Goal: Information Seeking & Learning: Learn about a topic

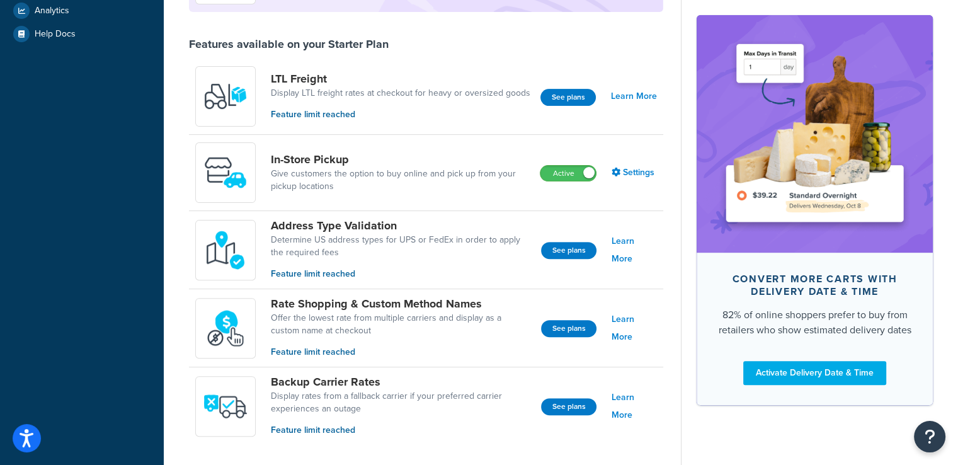
scroll to position [378, 0]
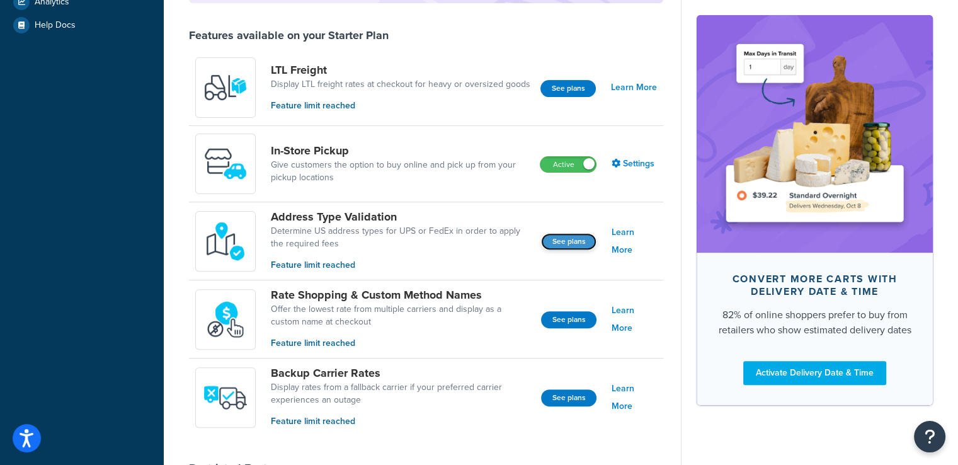
click at [561, 238] on button "See plans" at bounding box center [568, 241] width 55 height 17
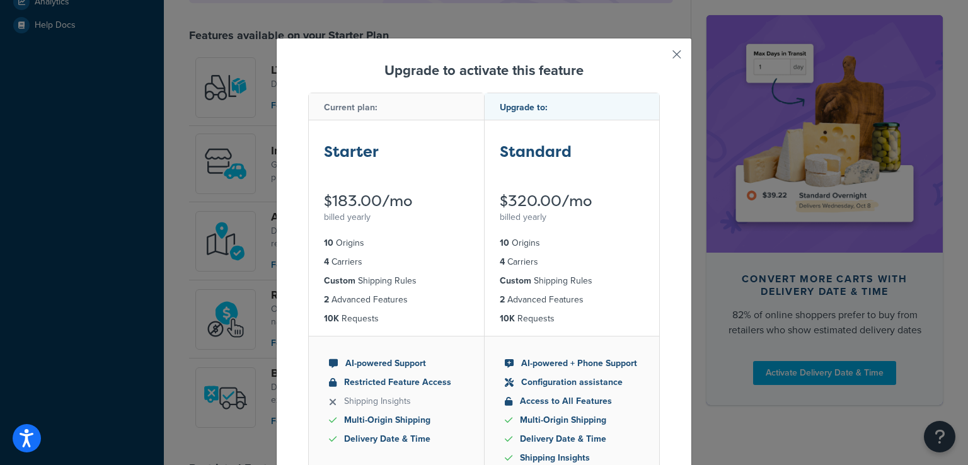
click at [660, 57] on button "button" at bounding box center [657, 58] width 3 height 3
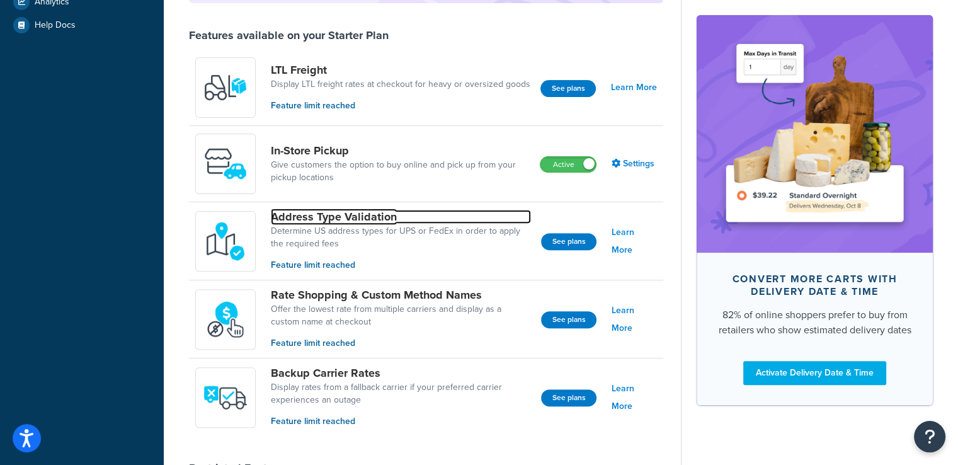
click at [346, 217] on link "Address Type Validation" at bounding box center [401, 217] width 260 height 14
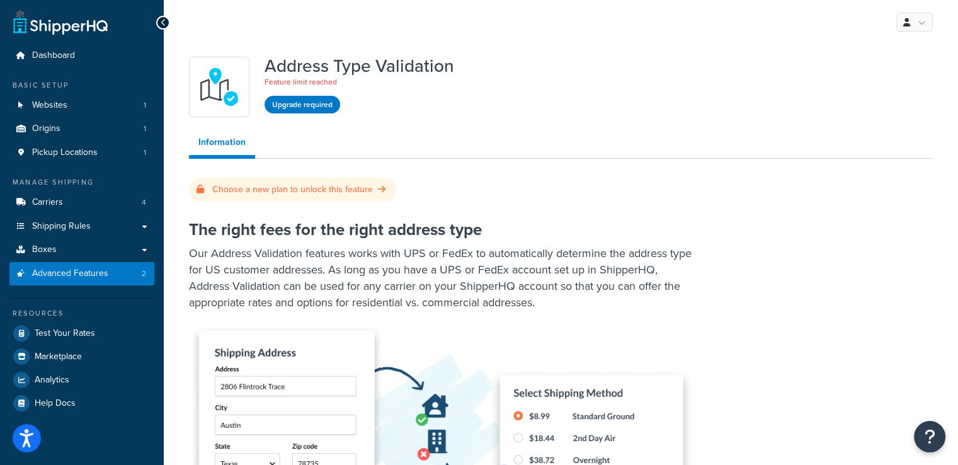
click at [588, 132] on ul "Information" at bounding box center [561, 144] width 744 height 29
